Goal: Task Accomplishment & Management: Manage account settings

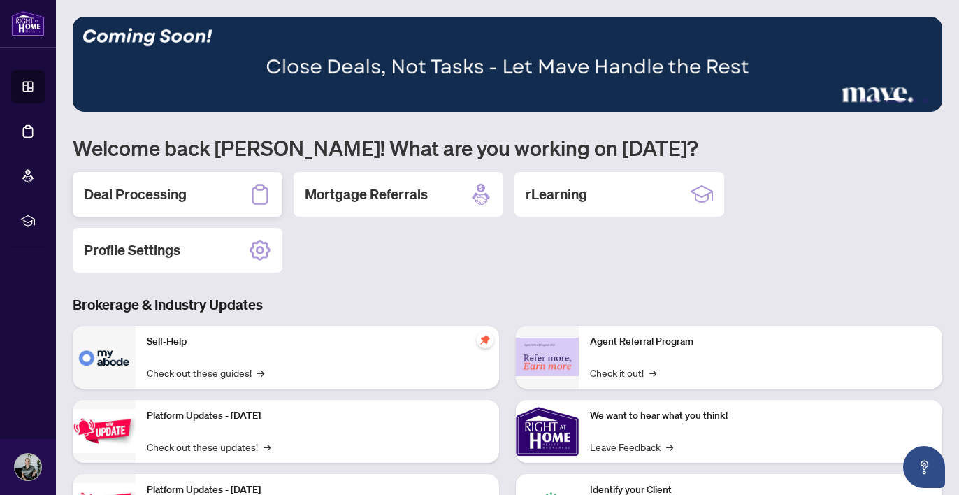
click at [147, 185] on h2 "Deal Processing" at bounding box center [135, 195] width 103 height 20
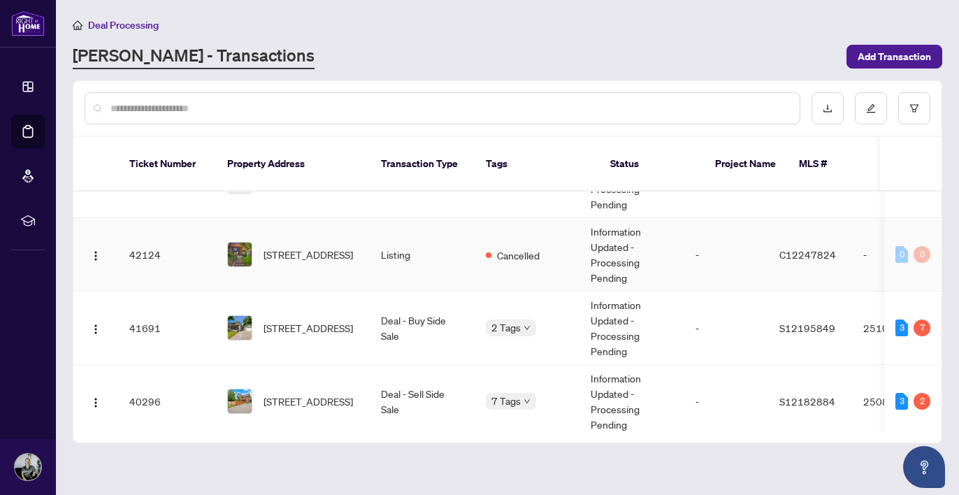
scroll to position [111, 0]
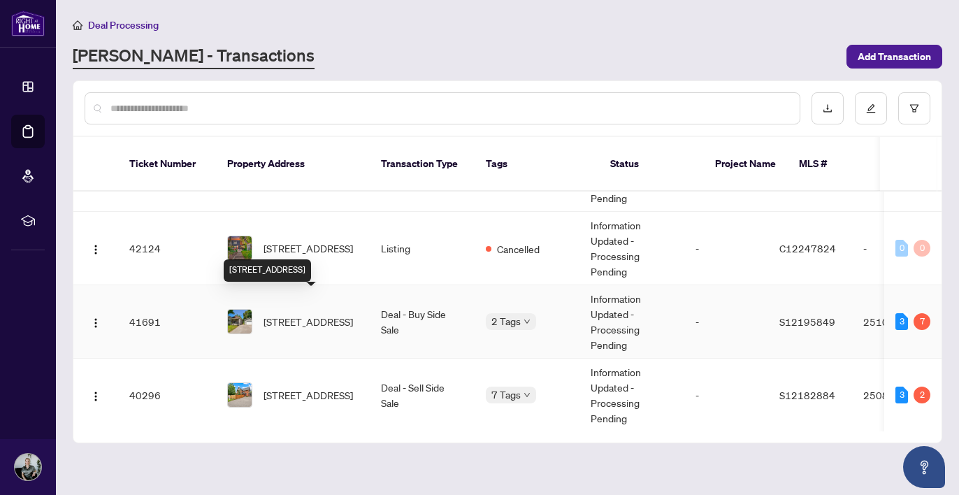
click at [346, 314] on span "[STREET_ADDRESS]" at bounding box center [307, 321] width 89 height 15
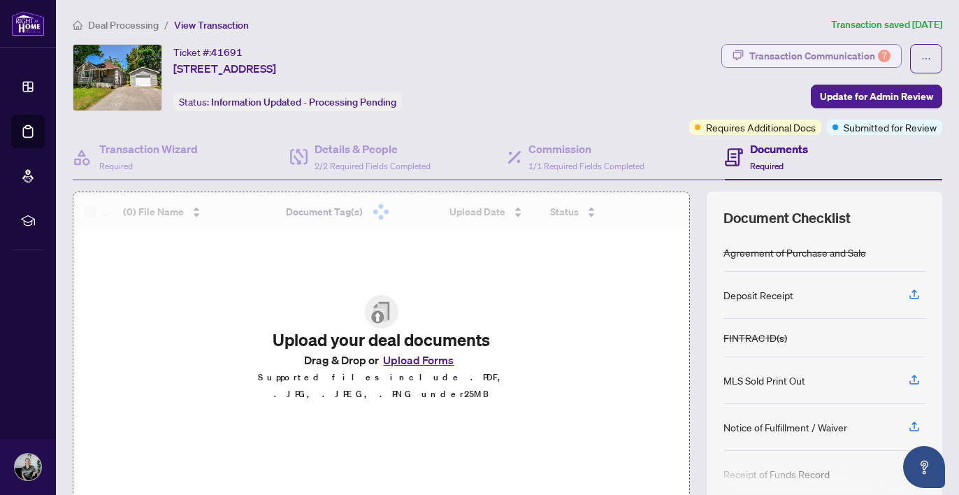
click at [803, 47] on div "Transaction Communication 7" at bounding box center [819, 56] width 141 height 22
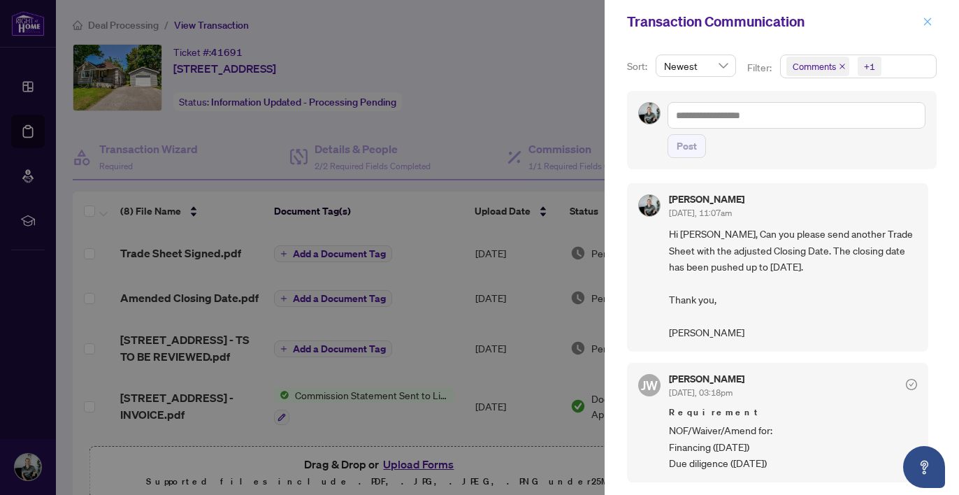
click at [925, 22] on icon "close" at bounding box center [928, 22] width 10 height 10
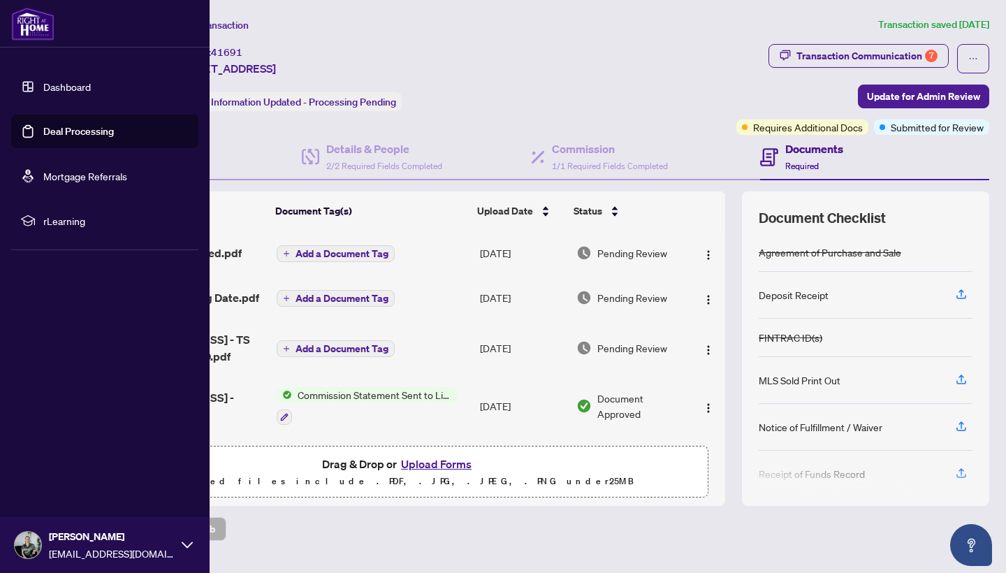
click at [51, 87] on link "Dashboard" at bounding box center [67, 86] width 48 height 13
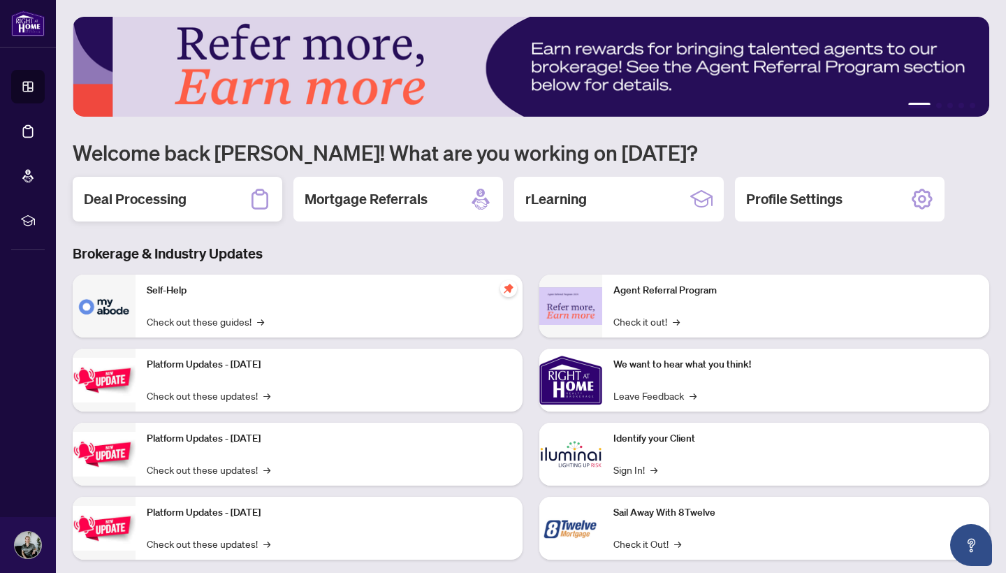
click at [147, 203] on h2 "Deal Processing" at bounding box center [135, 199] width 103 height 20
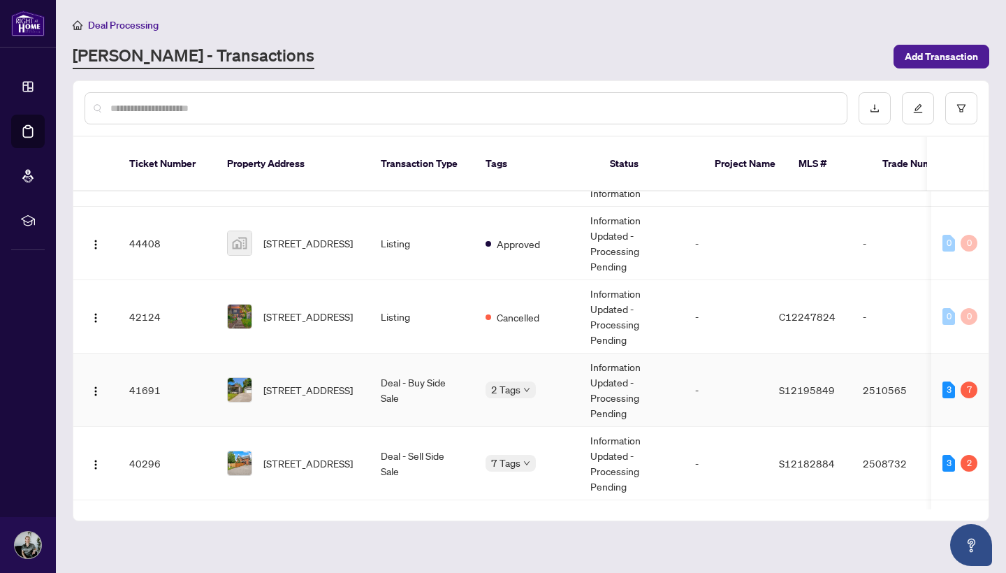
scroll to position [133, 0]
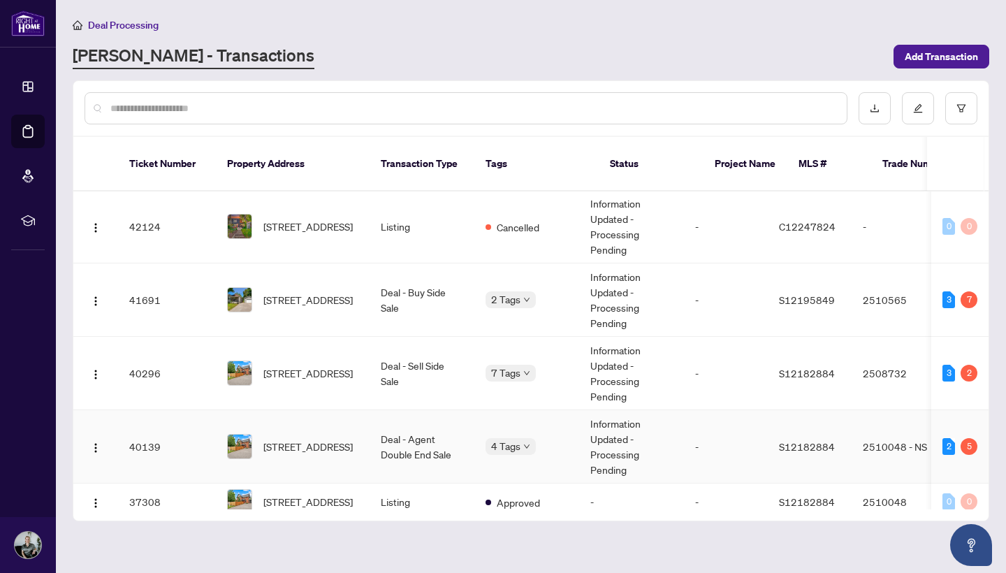
click at [318, 444] on span "[STREET_ADDRESS]" at bounding box center [307, 446] width 89 height 15
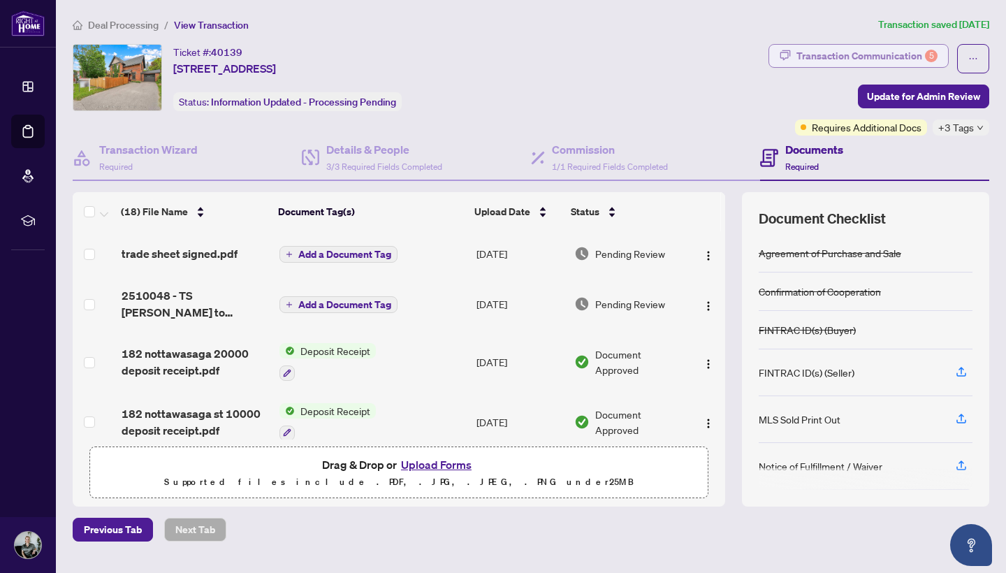
click at [816, 63] on div "Transaction Communication 5" at bounding box center [867, 56] width 141 height 22
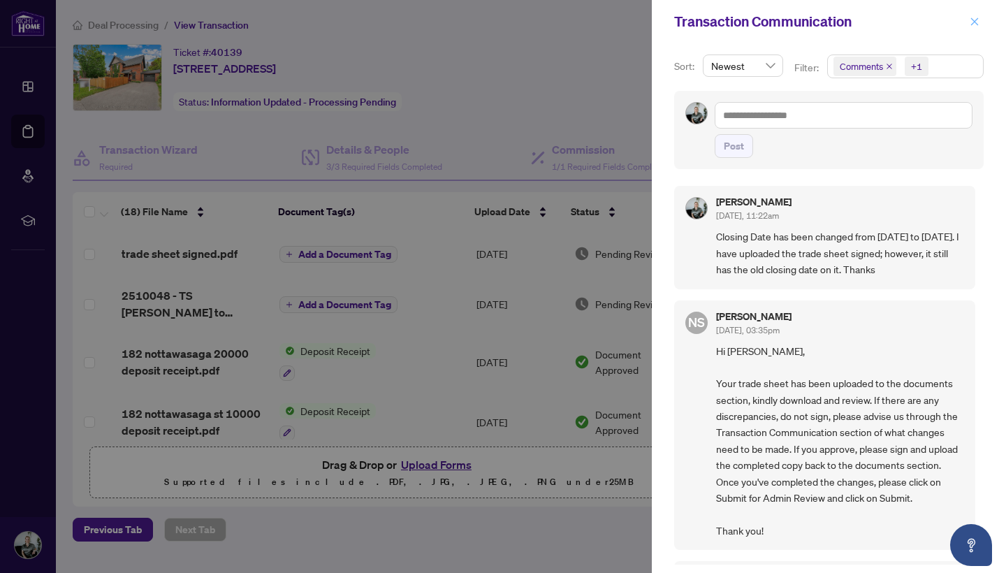
click at [958, 25] on icon "close" at bounding box center [975, 22] width 10 height 10
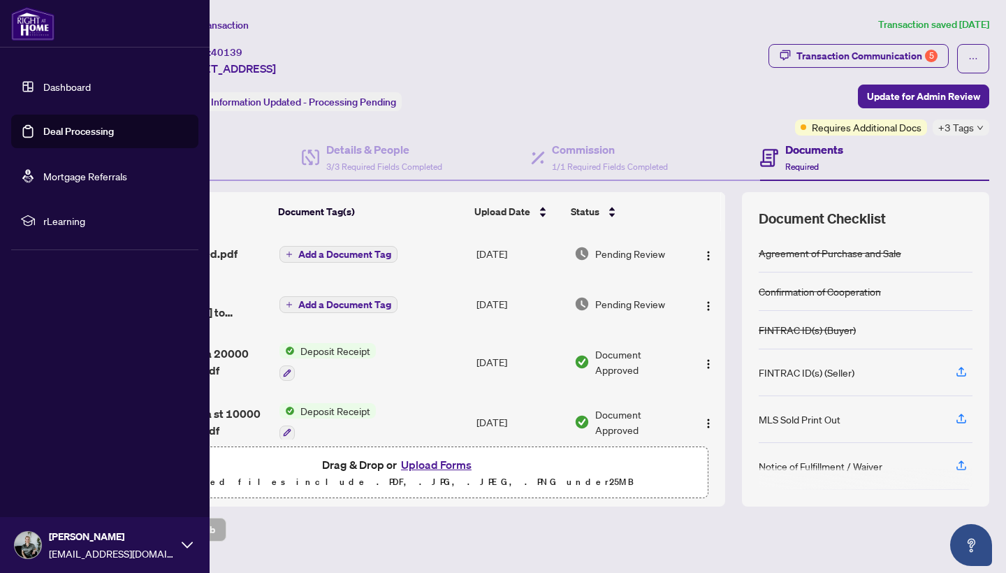
click at [43, 93] on link "Dashboard" at bounding box center [67, 86] width 48 height 13
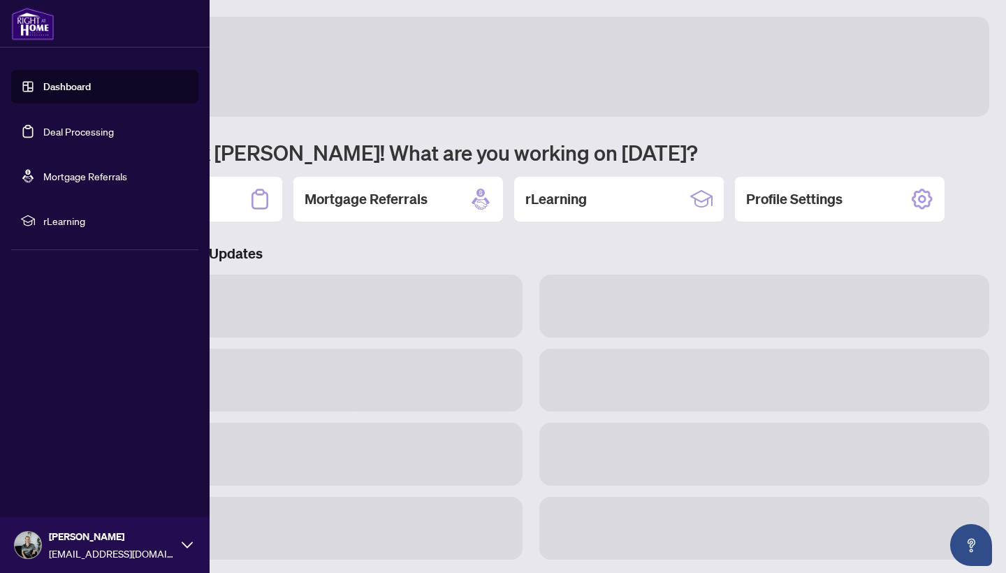
click at [75, 86] on link "Dashboard" at bounding box center [67, 86] width 48 height 13
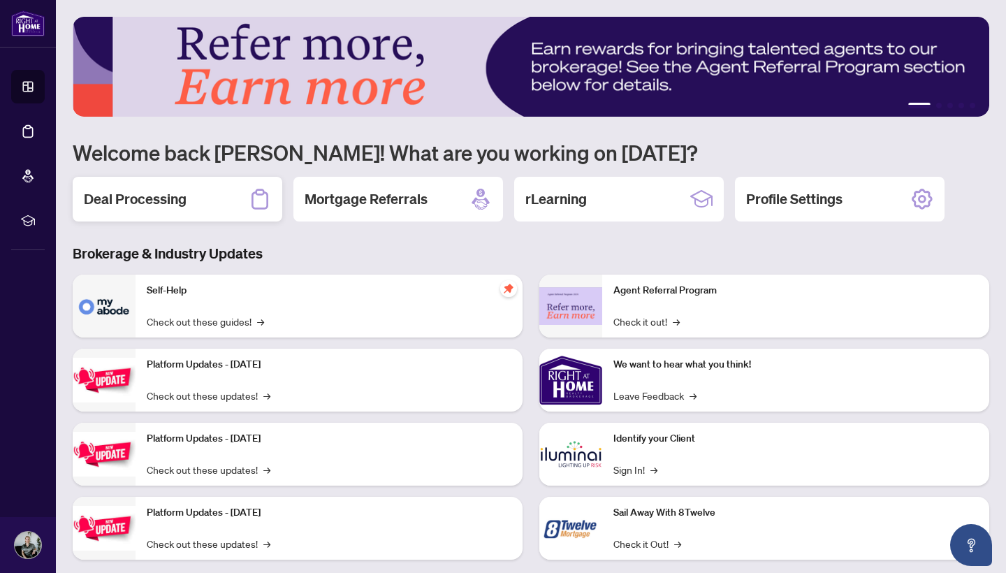
click at [124, 210] on div "Deal Processing" at bounding box center [178, 199] width 210 height 45
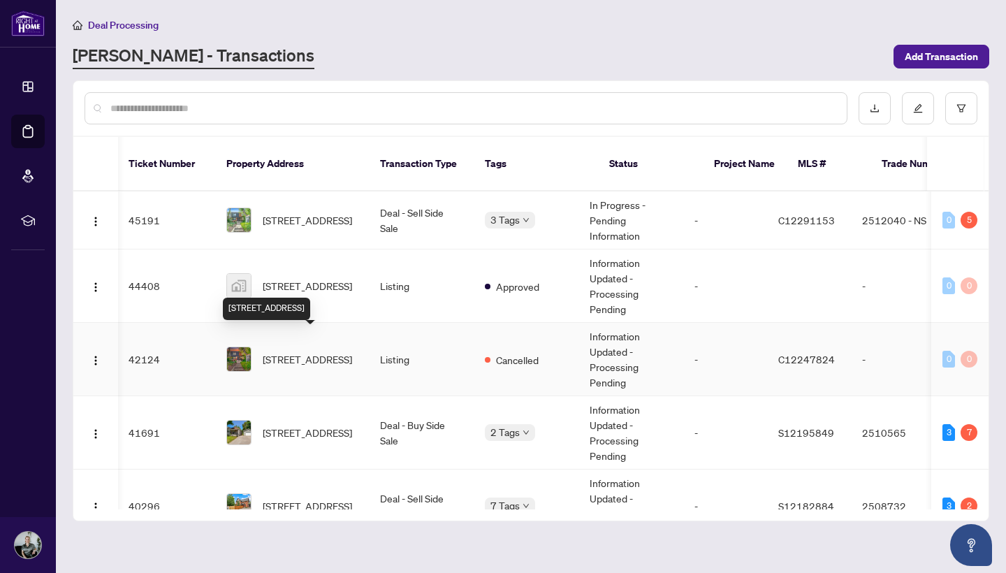
scroll to position [0, 1]
click at [321, 212] on span "[STREET_ADDRESS]" at bounding box center [307, 219] width 89 height 15
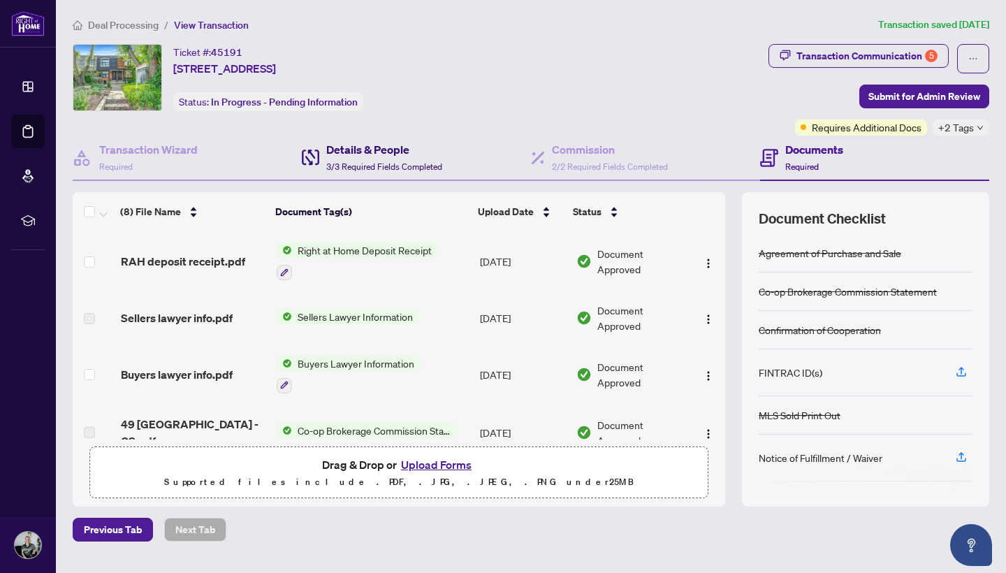
click at [373, 148] on h4 "Details & People" at bounding box center [384, 149] width 116 height 17
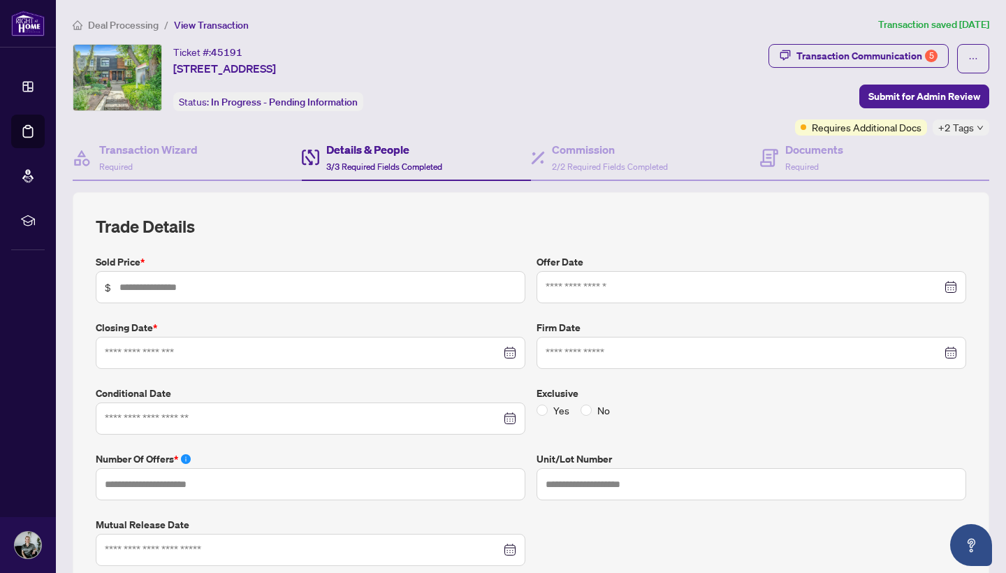
type input "*********"
type input "*"
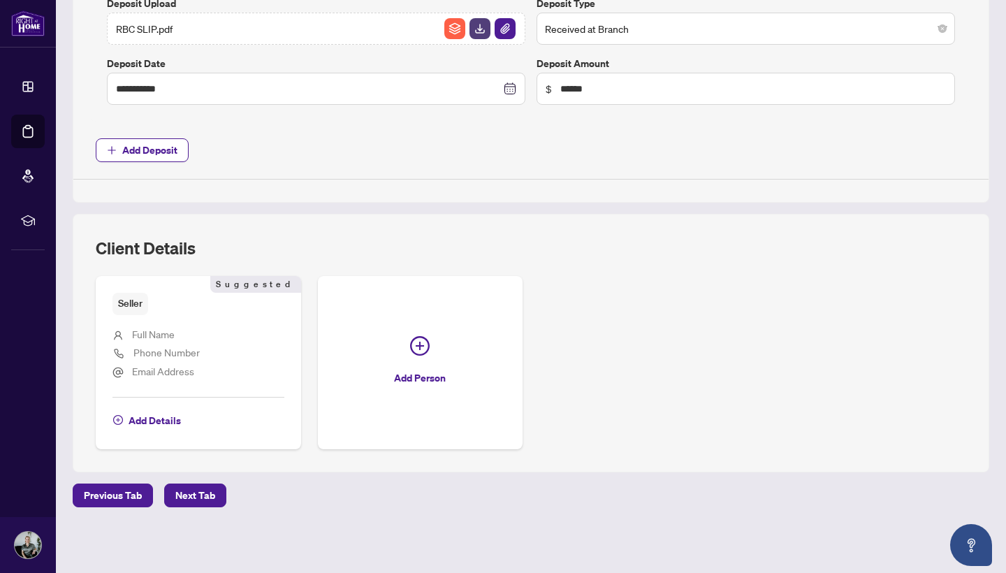
type input "**********"
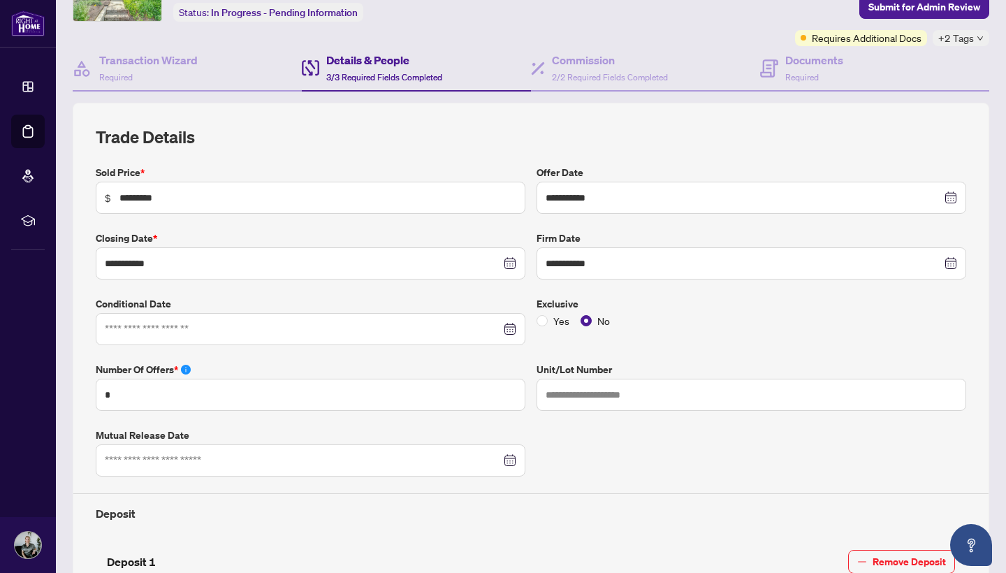
scroll to position [77, 0]
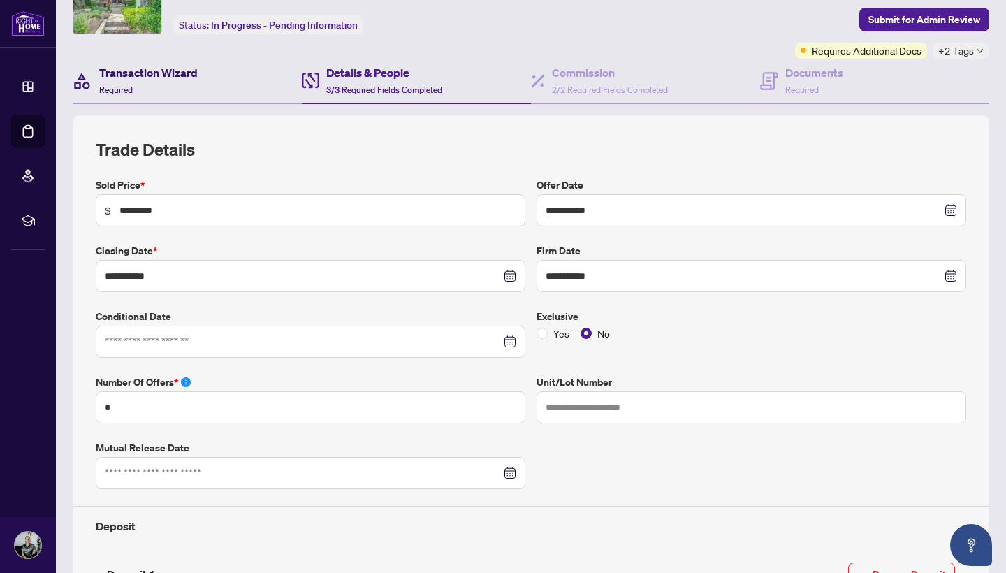
click at [136, 73] on h4 "Transaction Wizard" at bounding box center [148, 72] width 99 height 17
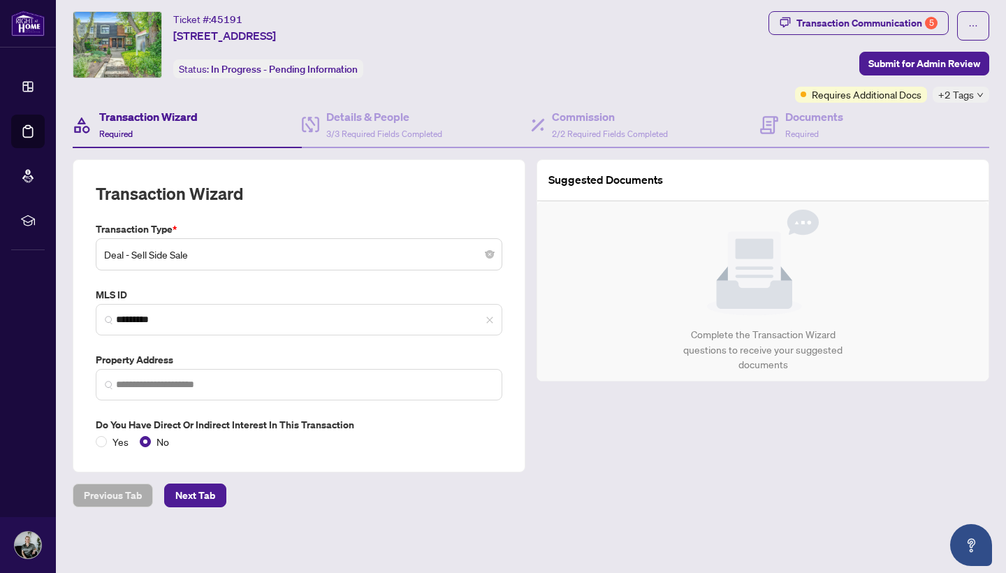
type input "**********"
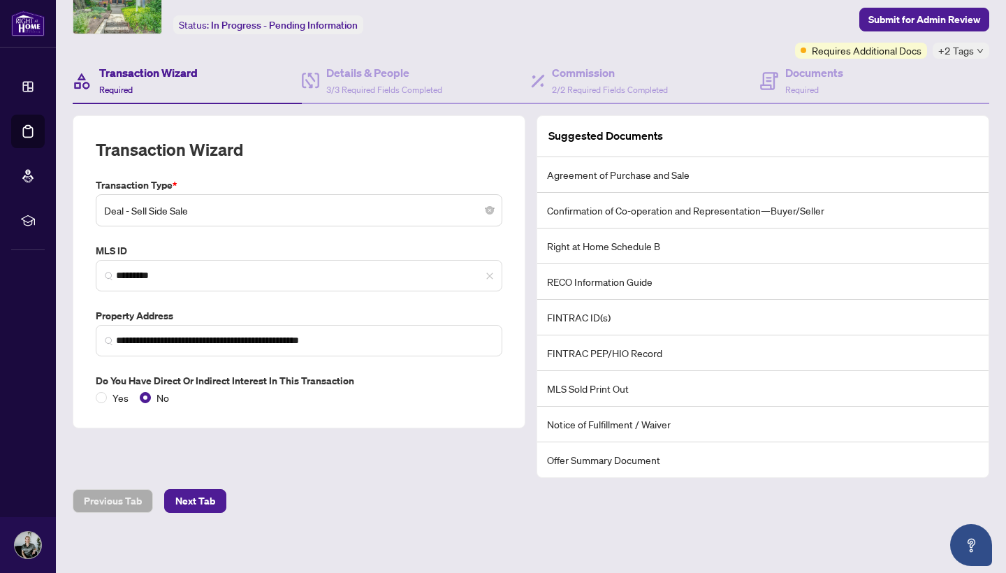
scroll to position [29, 0]
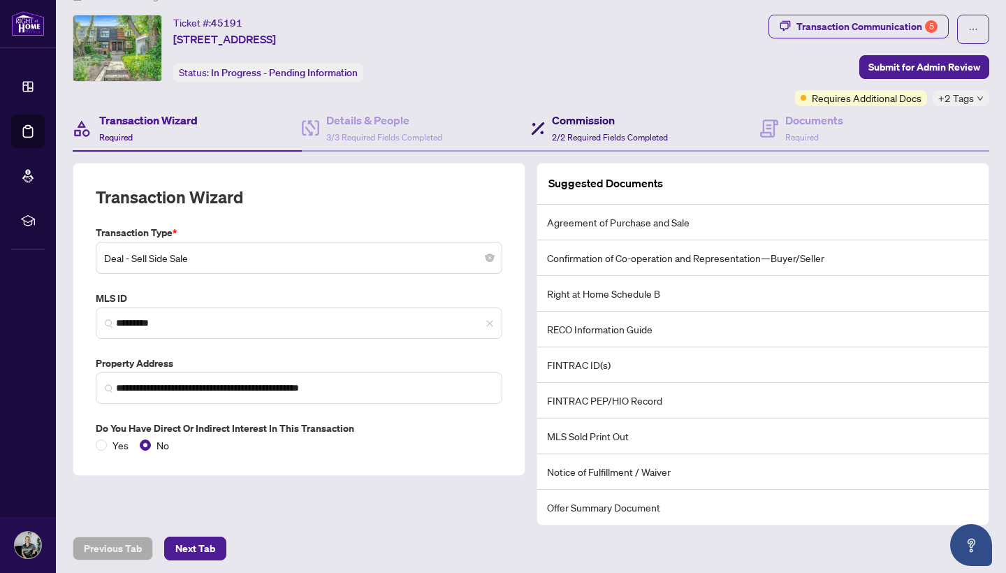
click at [623, 135] on span "2/2 Required Fields Completed" at bounding box center [610, 137] width 116 height 10
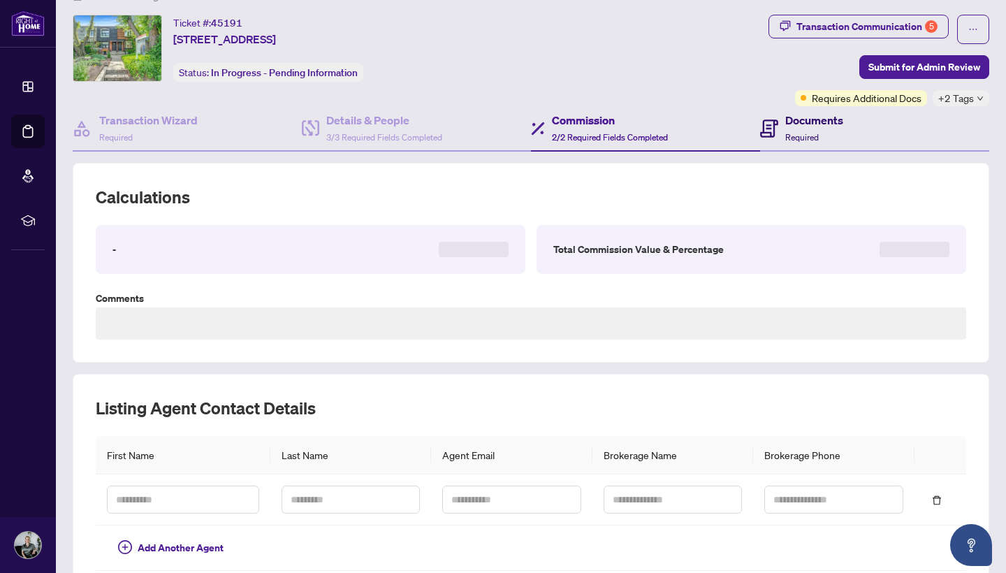
click at [809, 127] on h4 "Documents" at bounding box center [815, 120] width 58 height 17
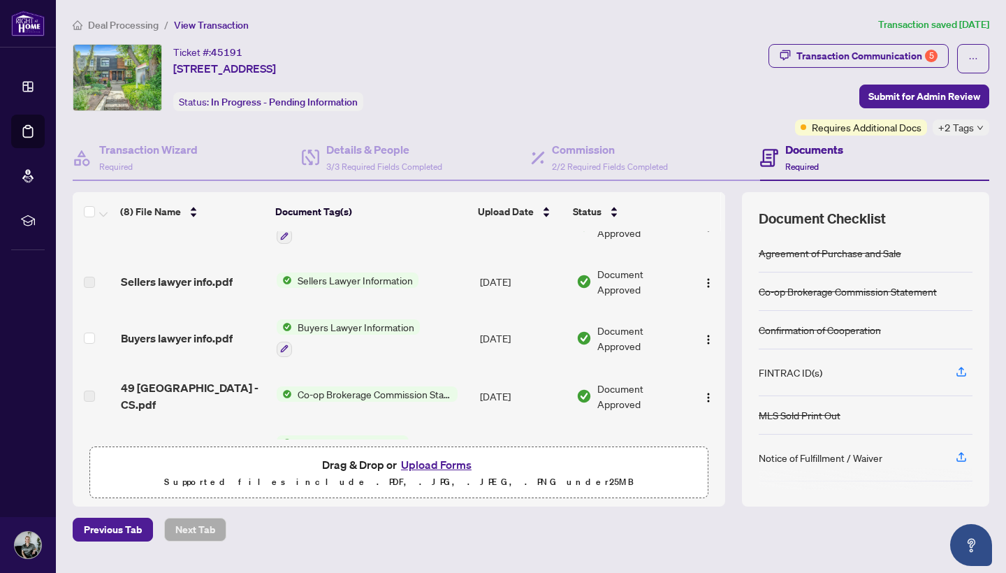
scroll to position [42, 0]
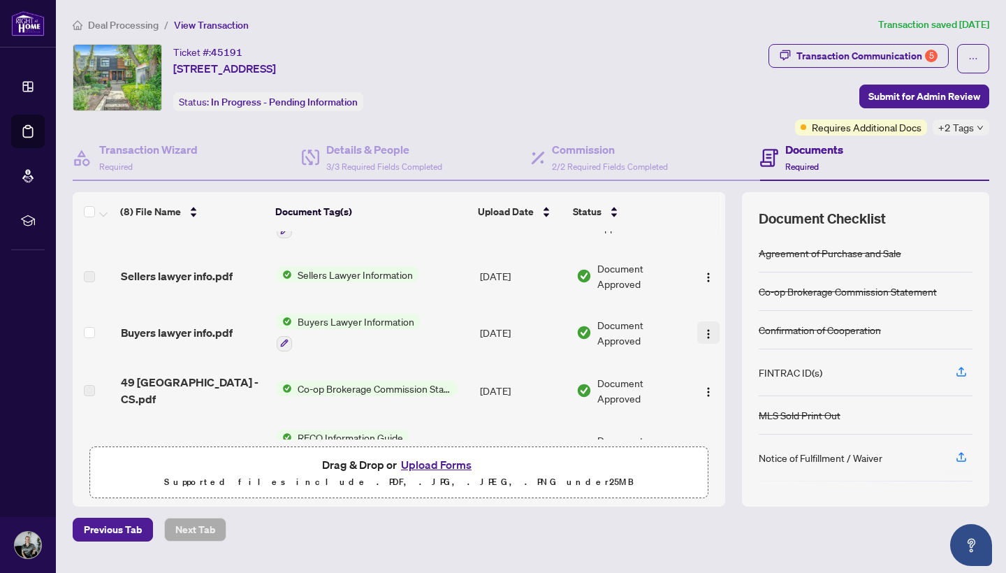
click at [704, 331] on img "button" at bounding box center [708, 334] width 11 height 11
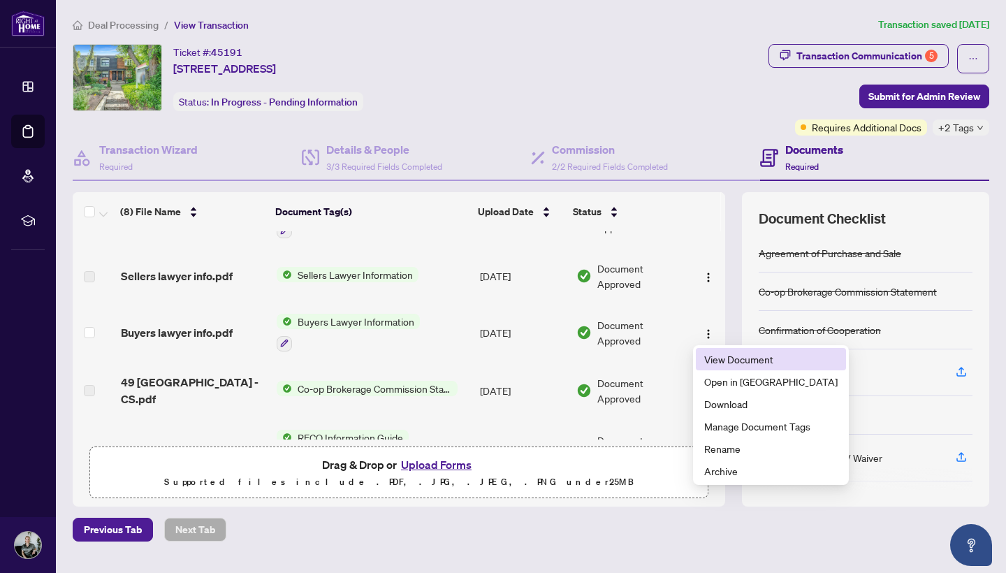
click at [730, 362] on span "View Document" at bounding box center [771, 359] width 133 height 15
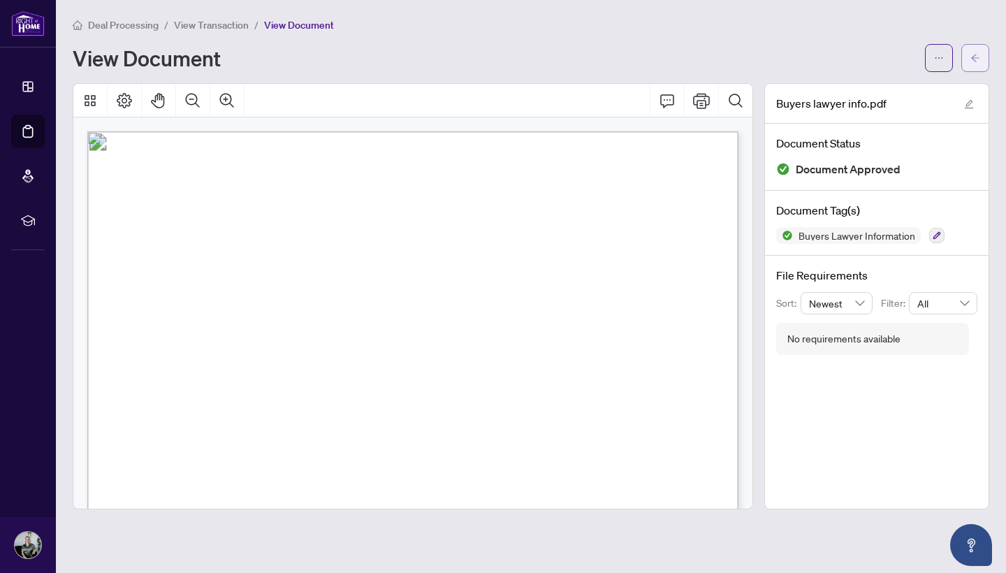
click at [958, 60] on icon "arrow-left" at bounding box center [976, 58] width 10 height 10
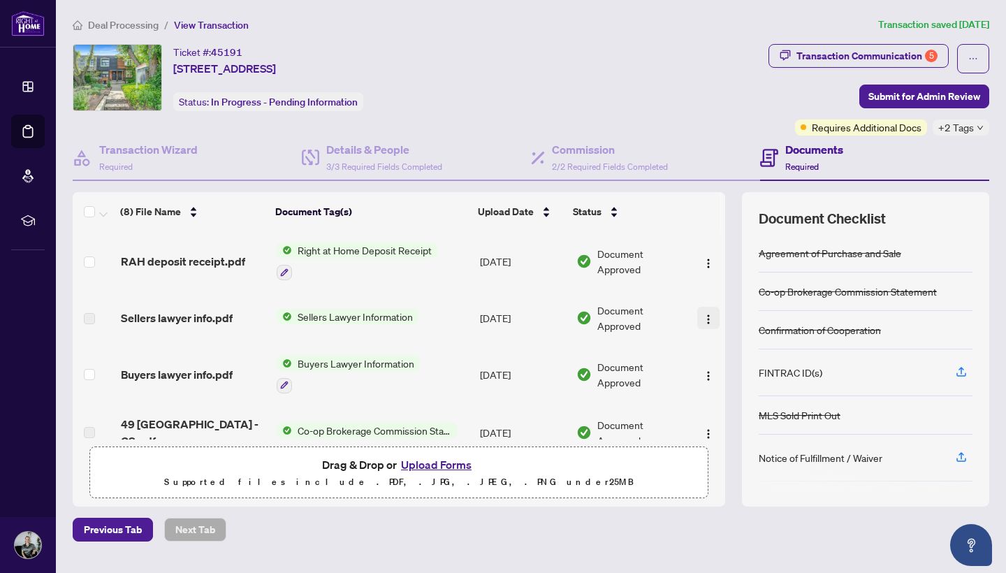
click at [703, 319] on img "button" at bounding box center [708, 319] width 11 height 11
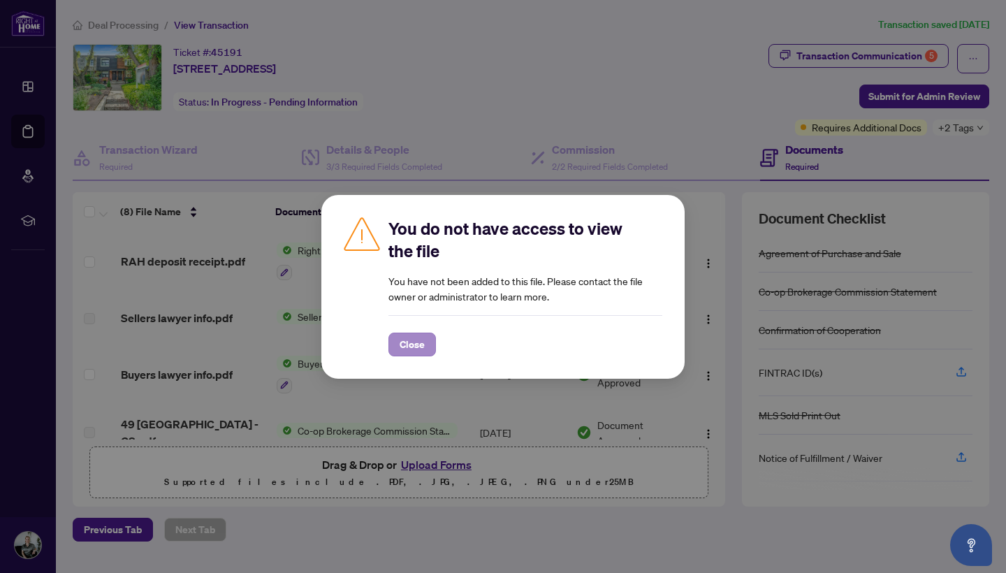
click at [419, 345] on span "Close" at bounding box center [412, 344] width 25 height 22
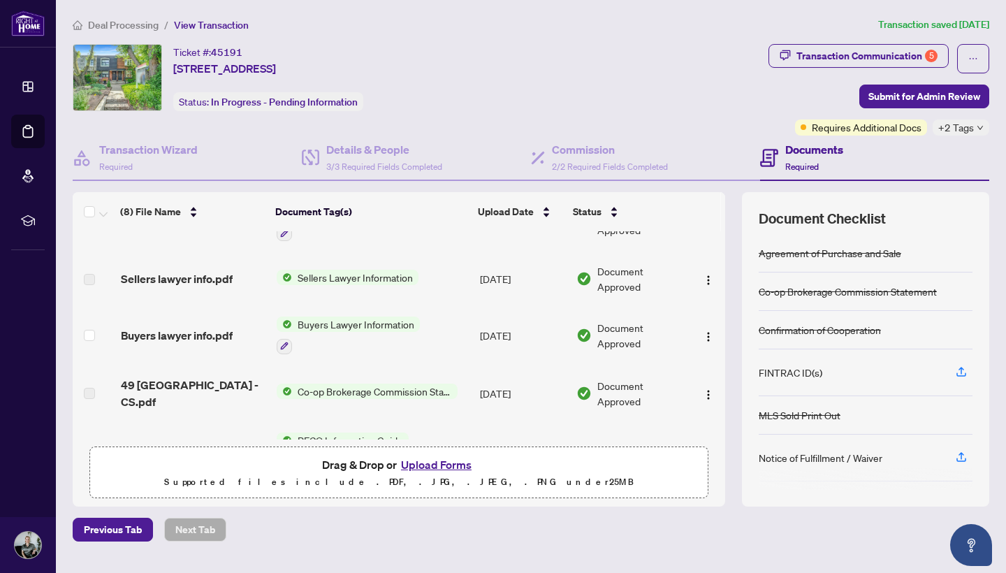
scroll to position [38, 0]
